Goal: Find specific page/section: Find specific page/section

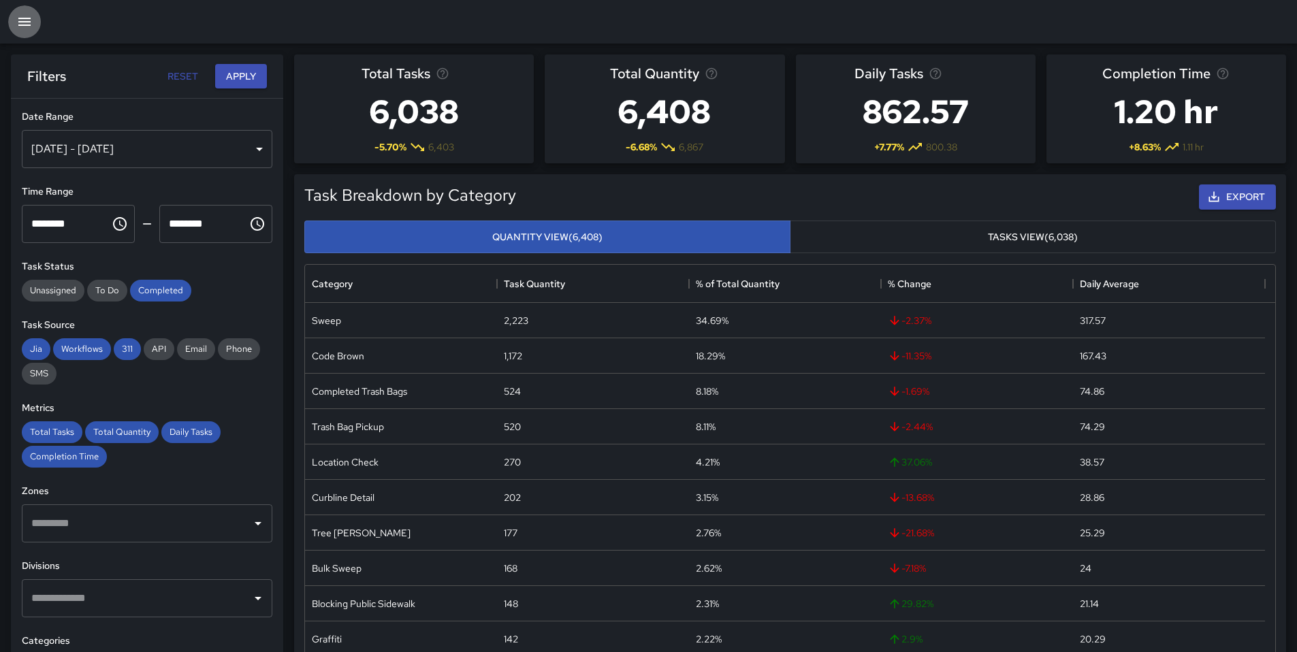
click at [18, 22] on icon "button" at bounding box center [24, 22] width 16 height 16
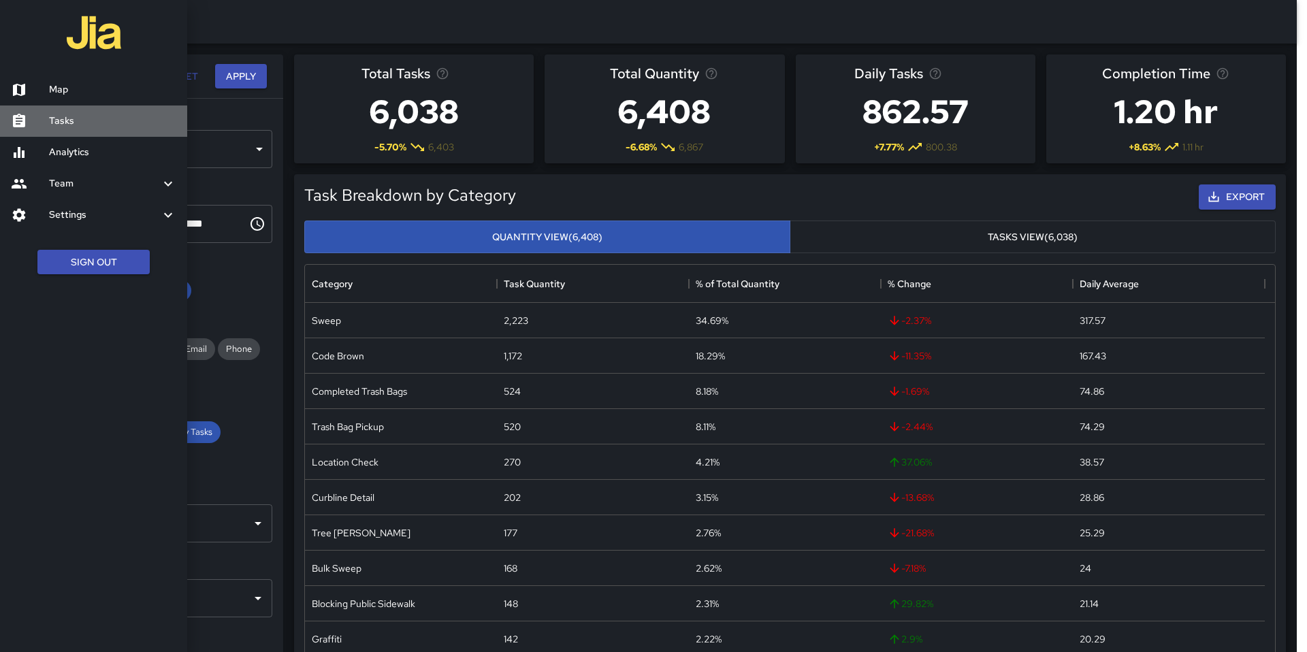
click at [54, 112] on link "Tasks" at bounding box center [93, 121] width 187 height 31
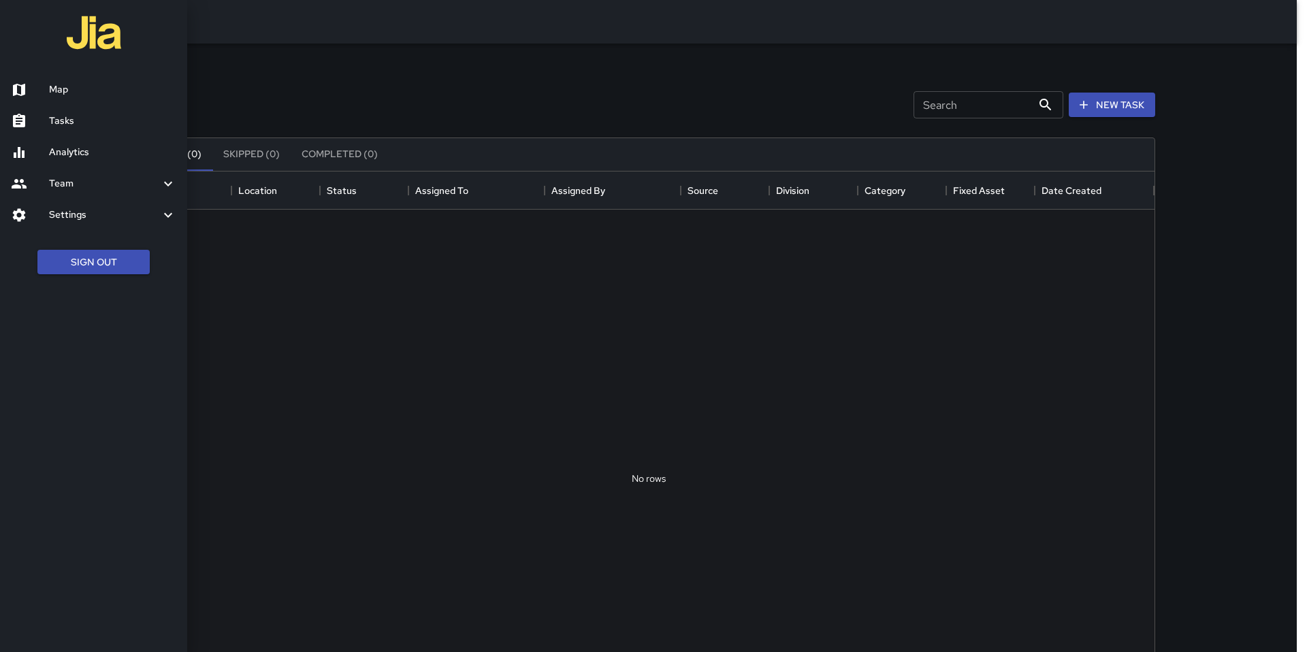
scroll to position [566, 1002]
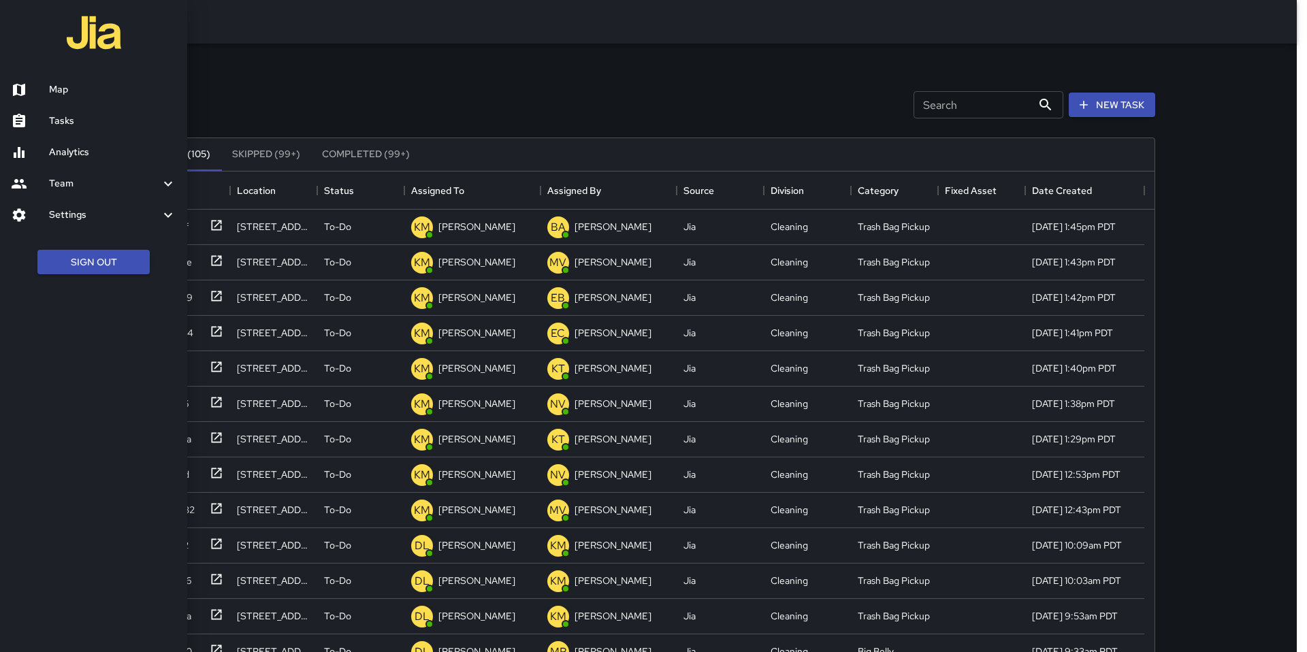
click at [314, 80] on div at bounding box center [653, 326] width 1307 height 652
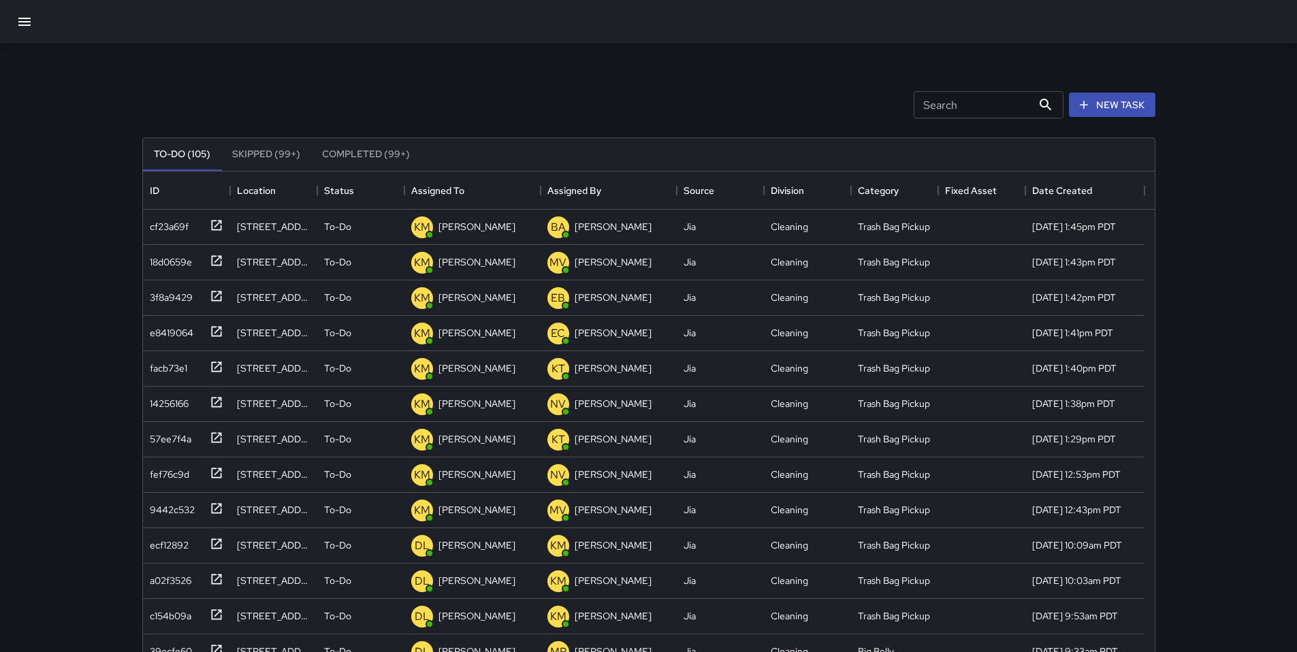
click at [28, 22] on icon "button" at bounding box center [24, 22] width 12 height 8
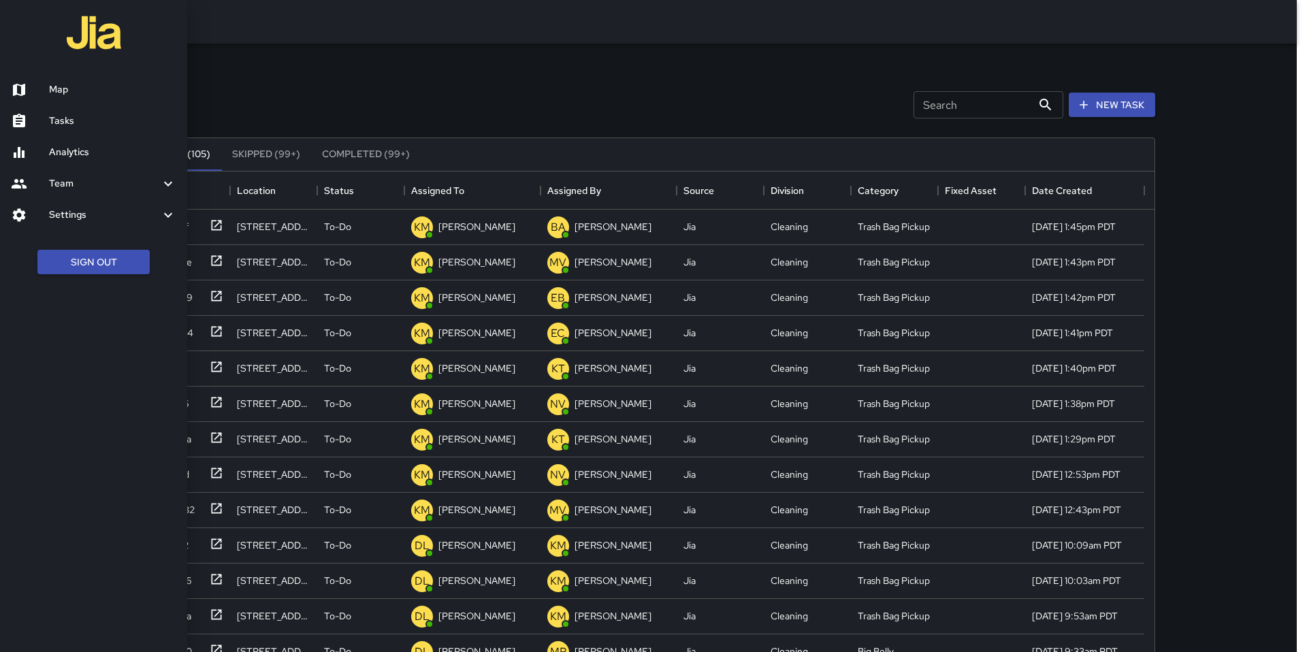
click at [71, 119] on h6 "Tasks" at bounding box center [112, 121] width 127 height 15
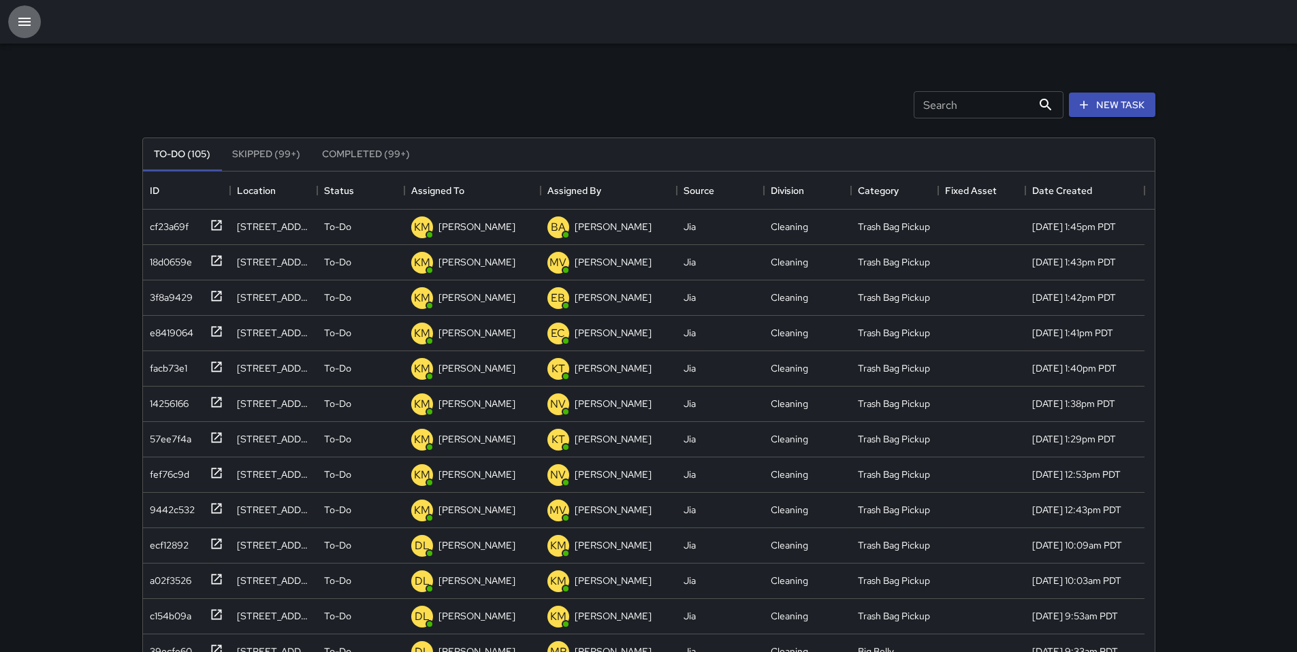
click at [35, 23] on button "button" at bounding box center [24, 21] width 33 height 33
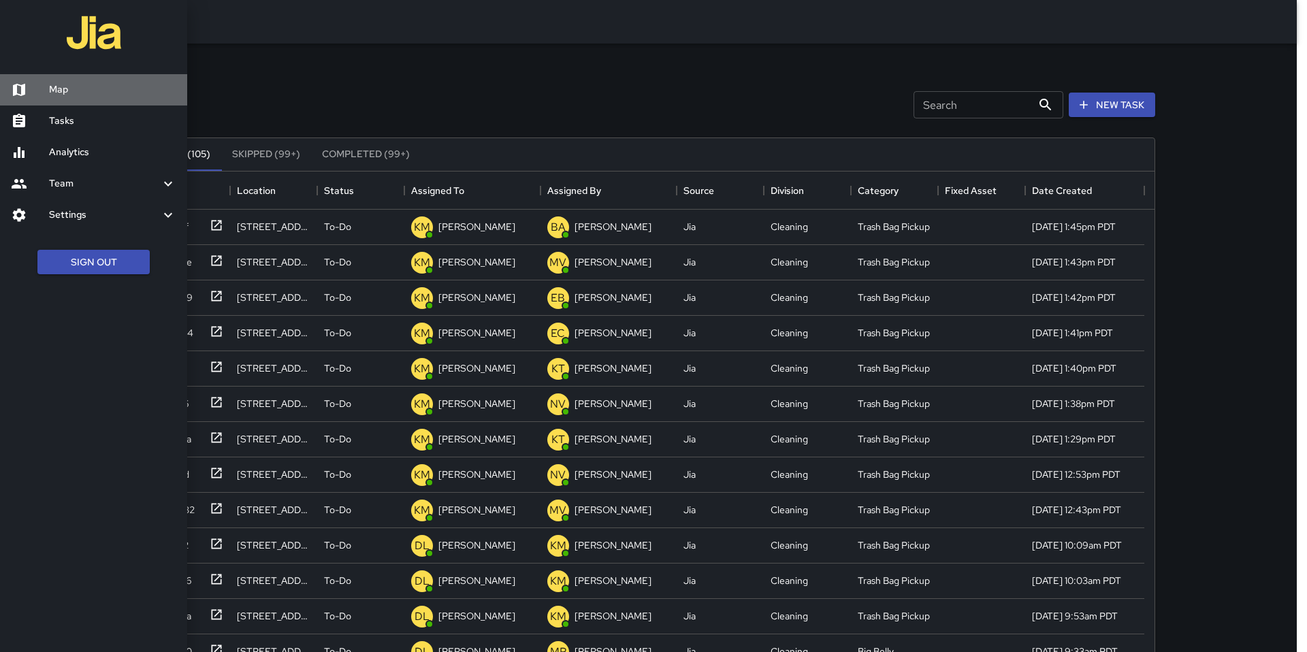
click at [56, 92] on h6 "Map" at bounding box center [112, 89] width 127 height 15
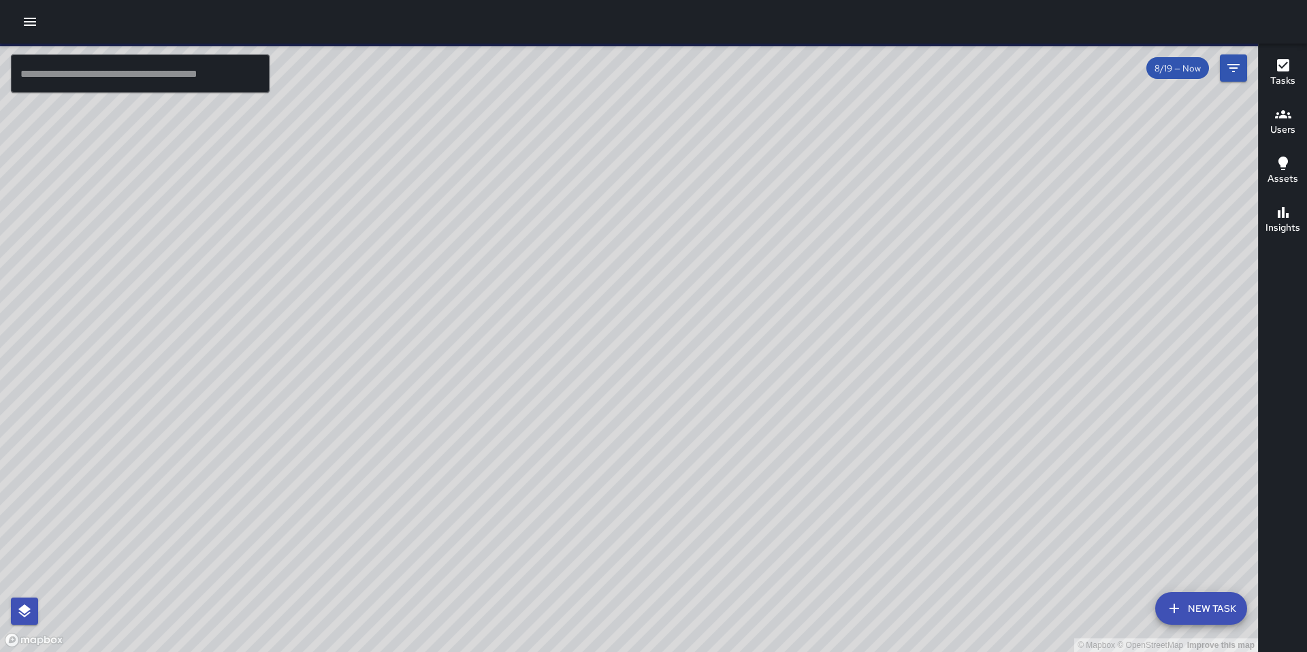
click at [103, 80] on input "text" at bounding box center [140, 73] width 259 height 38
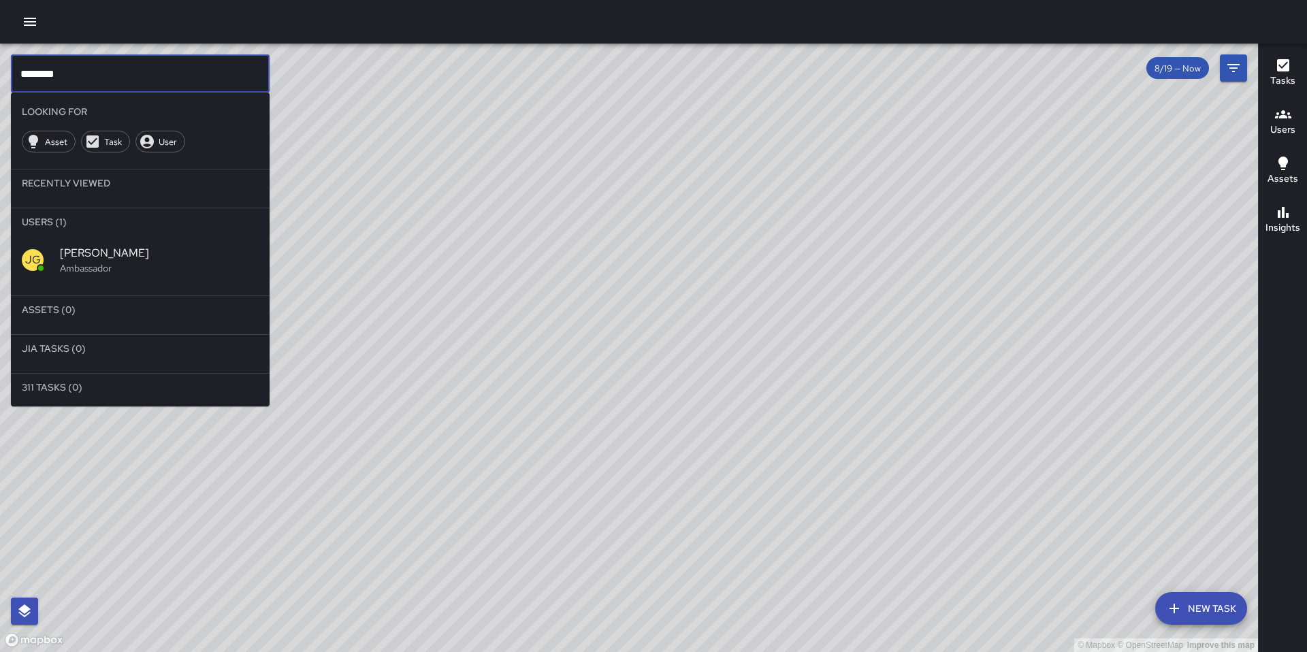
click at [108, 257] on span "[PERSON_NAME]" at bounding box center [159, 253] width 199 height 16
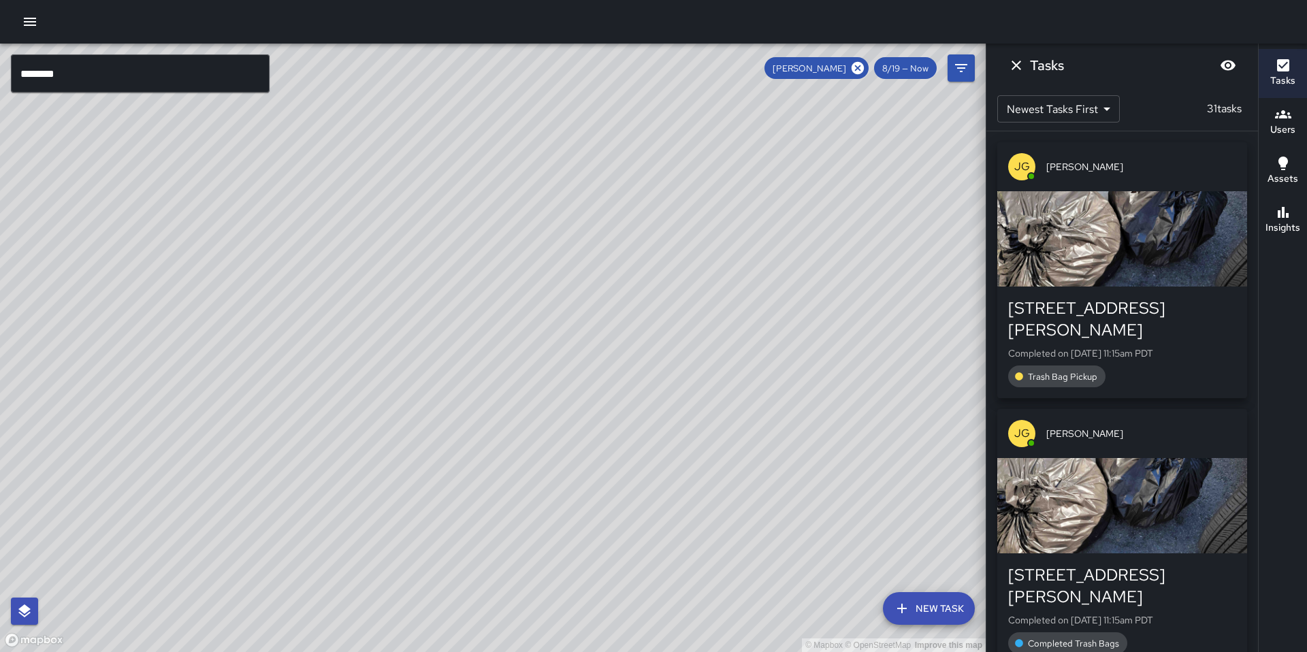
click at [810, 446] on div "© Mapbox © OpenStreetMap Improve this map" at bounding box center [493, 348] width 986 height 609
click at [1017, 67] on icon "Dismiss" at bounding box center [1017, 66] width 10 height 10
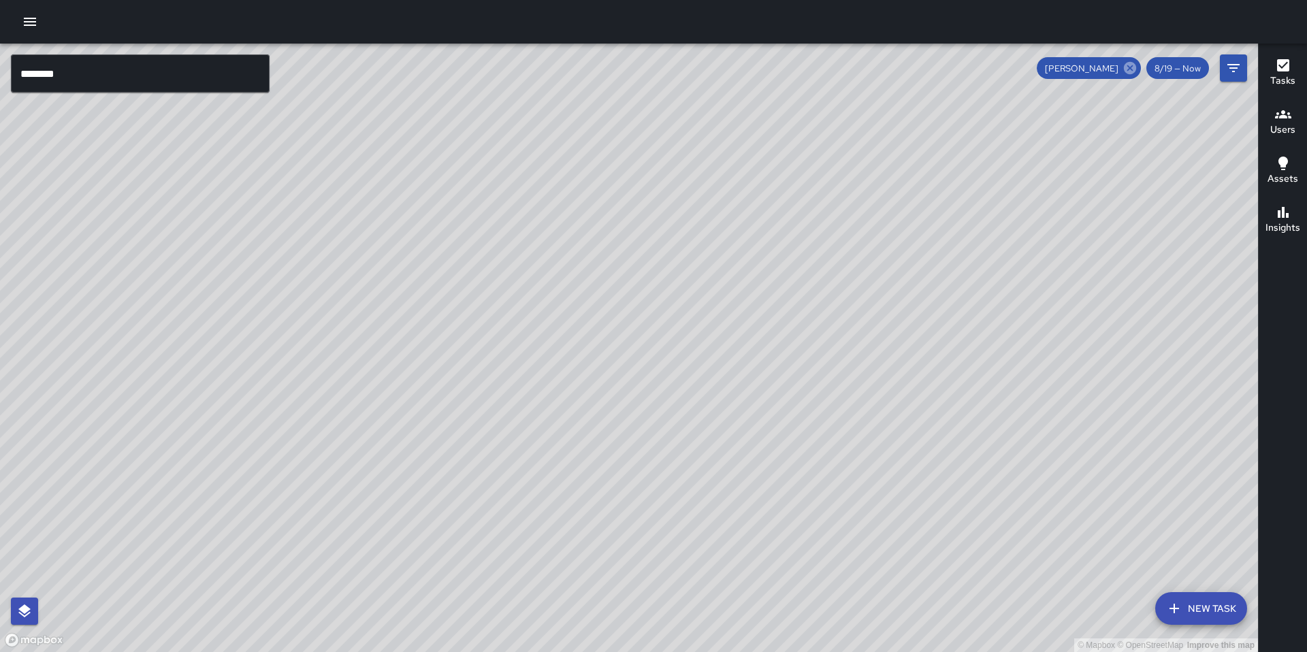
click at [1133, 69] on icon at bounding box center [1130, 68] width 12 height 12
click at [63, 74] on input "********" at bounding box center [140, 73] width 259 height 38
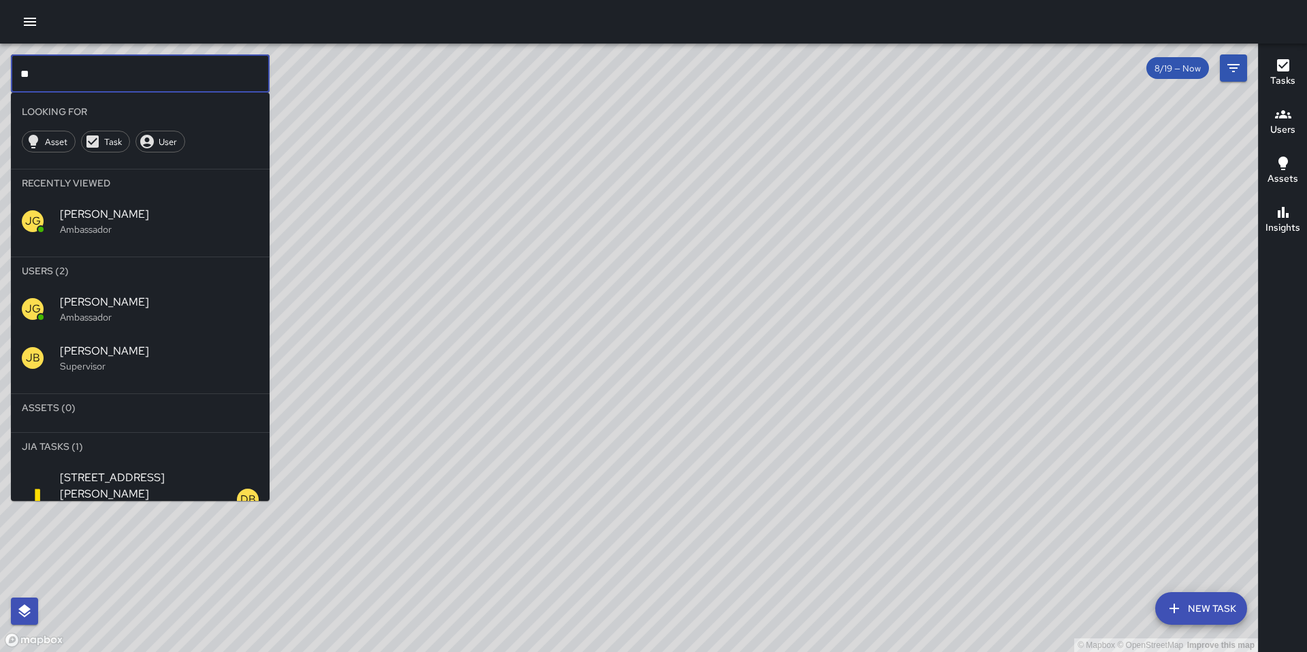
type input "*"
